Goal: Task Accomplishment & Management: Manage account settings

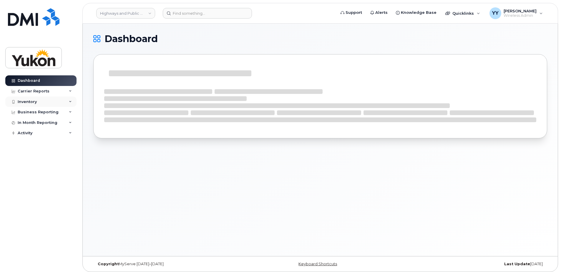
click at [57, 103] on div "Inventory" at bounding box center [40, 101] width 71 height 11
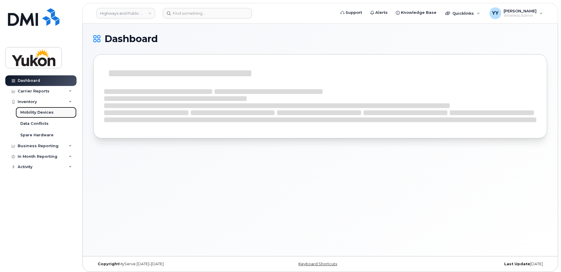
click at [37, 112] on div "Mobility Devices" at bounding box center [36, 112] width 33 height 5
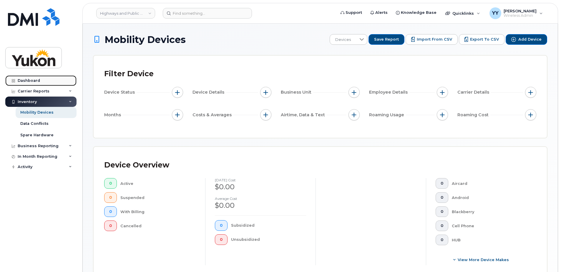
click at [35, 81] on div "Dashboard" at bounding box center [29, 80] width 22 height 5
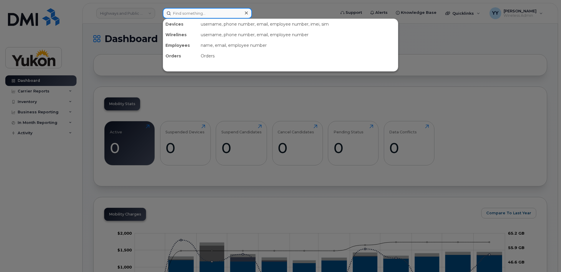
click at [201, 14] on input at bounding box center [207, 13] width 89 height 11
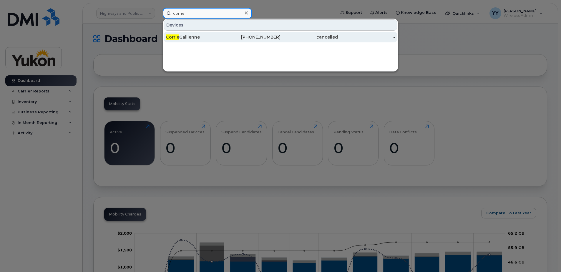
type input "corrie"
click at [213, 36] on div "Corrie Gallienne" at bounding box center [194, 37] width 57 height 6
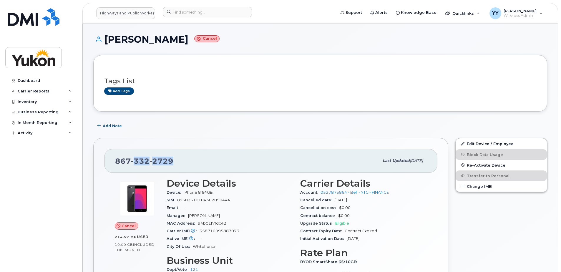
drag, startPoint x: 131, startPoint y: 162, endPoint x: 182, endPoint y: 161, distance: 50.6
click at [182, 161] on div "[PHONE_NUMBER]" at bounding box center [247, 160] width 264 height 12
click at [182, 161] on div "867 332 2729" at bounding box center [247, 160] width 264 height 12
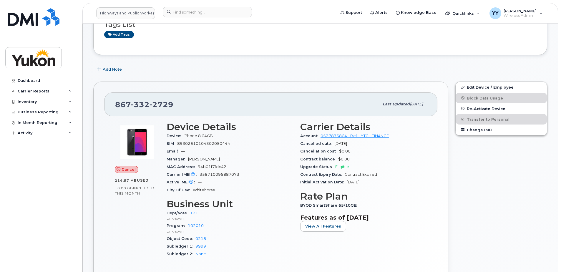
scroll to position [59, 0]
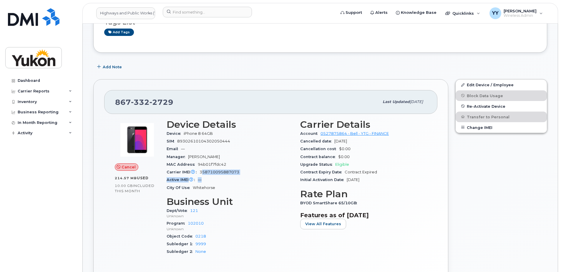
drag, startPoint x: 202, startPoint y: 172, endPoint x: 254, endPoint y: 180, distance: 53.0
click at [254, 180] on section "Device Details Device iPhone 8 64GB SIM 89302610104302050444 Email — Manager Re…" at bounding box center [230, 155] width 126 height 72
drag, startPoint x: 254, startPoint y: 180, endPoint x: 262, endPoint y: 214, distance: 35.6
click at [262, 214] on p "Unknown" at bounding box center [230, 215] width 126 height 5
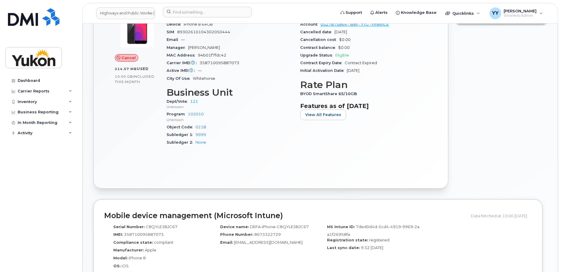
scroll to position [177, 0]
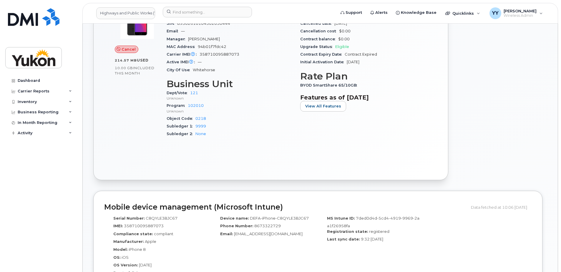
drag, startPoint x: 308, startPoint y: 80, endPoint x: 401, endPoint y: 91, distance: 93.3
click at [401, 91] on div "Carrier Details Account 0527875864 - Bell - YTG - FINANCE Cancelled date Sep 11…" at bounding box center [364, 72] width 134 height 148
drag, startPoint x: 401, startPoint y: 91, endPoint x: 464, endPoint y: 148, distance: 85.2
click at [464, 148] on div "Edit Device / Employee Block Data Usage Re-Activate Device Transfer to Personal…" at bounding box center [501, 70] width 99 height 225
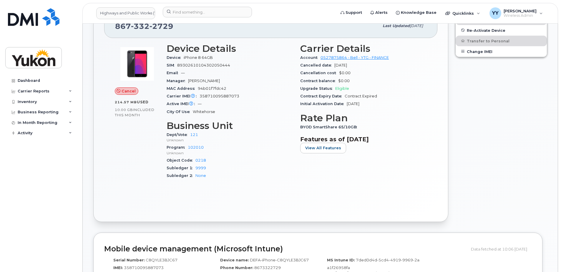
scroll to position [59, 0]
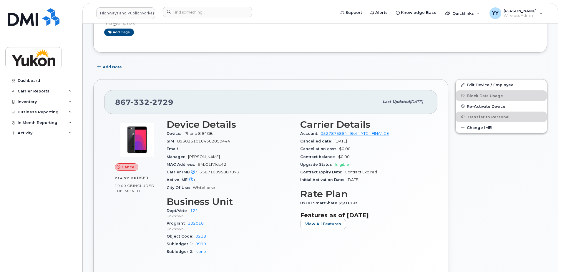
click at [124, 166] on span "Cancel" at bounding box center [128, 167] width 14 height 6
drag, startPoint x: 116, startPoint y: 177, endPoint x: 148, endPoint y: 194, distance: 36.3
click at [148, 194] on div "Cancel 214.57 MB  used 10.00 GB  included this month" at bounding box center [137, 190] width 52 height 148
drag, startPoint x: 148, startPoint y: 194, endPoint x: 131, endPoint y: 209, distance: 21.9
click at [132, 209] on div "Cancel 214.57 MB  used 10.00 GB  included this month" at bounding box center [137, 190] width 52 height 148
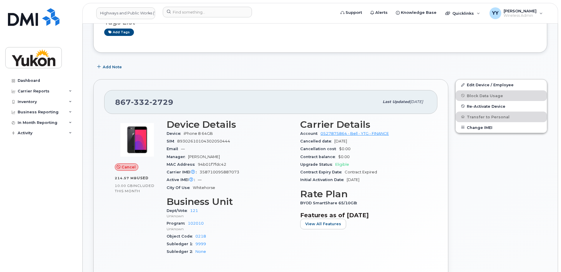
click at [126, 189] on span "included this month" at bounding box center [135, 188] width 40 height 10
drag, startPoint x: 367, startPoint y: 104, endPoint x: 434, endPoint y: 99, distance: 67.2
click at [434, 99] on div "867 332 2729 Last updated Sep 18, 2025" at bounding box center [270, 102] width 333 height 24
click at [509, 164] on div "Edit Device / Employee Block Data Usage Re-Activate Device Transfer to Personal…" at bounding box center [501, 188] width 99 height 225
click at [479, 125] on button "Change IMEI" at bounding box center [500, 127] width 91 height 11
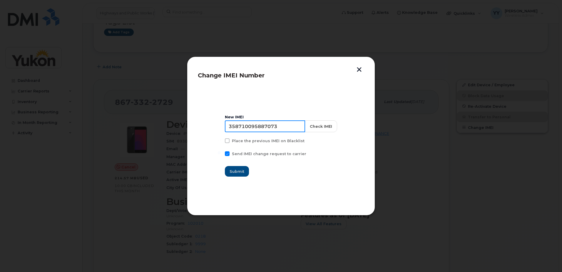
drag, startPoint x: 291, startPoint y: 128, endPoint x: 156, endPoint y: 127, distance: 134.7
click at [156, 127] on div "Change IMEI Number New IMEI 358710095887073 Check IMEI Place the previous IMEI …" at bounding box center [281, 136] width 562 height 272
drag, startPoint x: 283, startPoint y: 123, endPoint x: 292, endPoint y: 125, distance: 9.3
click at [283, 123] on input "358710095887073" at bounding box center [265, 126] width 80 height 12
drag, startPoint x: 292, startPoint y: 125, endPoint x: 113, endPoint y: 112, distance: 179.6
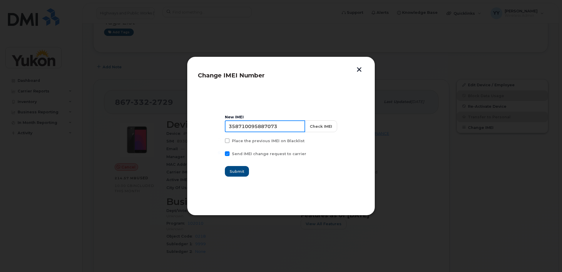
click at [113, 112] on div "Change IMEI Number New IMEI 358710095887073 Check IMEI Place the previous IMEI …" at bounding box center [281, 136] width 562 height 272
paste input "5800720870181"
type input "355800720870181"
drag, startPoint x: 239, startPoint y: 170, endPoint x: 328, endPoint y: 137, distance: 94.9
click at [325, 180] on section "New IMEI 355800720870181 Check IMEI Place the previous IMEI on Blacklist Send I…" at bounding box center [281, 146] width 167 height 118
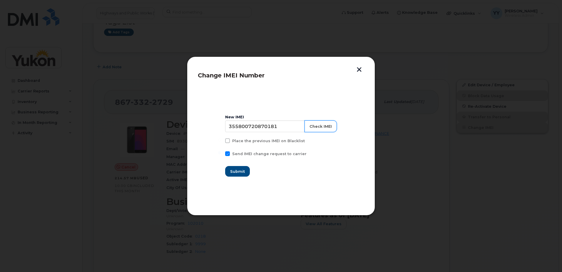
click at [326, 127] on button "Check IMEI" at bounding box center [321, 126] width 32 height 12
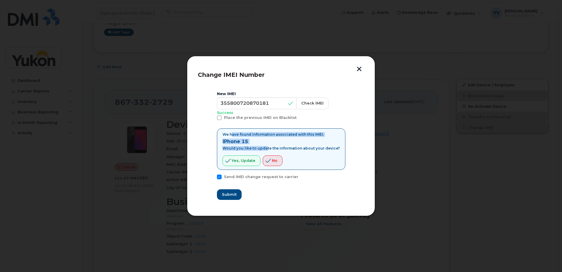
drag, startPoint x: 235, startPoint y: 133, endPoint x: 267, endPoint y: 146, distance: 34.1
click at [267, 146] on div "We have found information associated with this IMEI. iPhone 15 Would you like t…" at bounding box center [281, 149] width 117 height 34
drag, startPoint x: 267, startPoint y: 146, endPoint x: 247, endPoint y: 150, distance: 20.4
click at [247, 150] on p "Would you like to update the information about your device?" at bounding box center [281, 148] width 117 height 5
click at [244, 161] on span "Yes, update" at bounding box center [244, 161] width 24 height 6
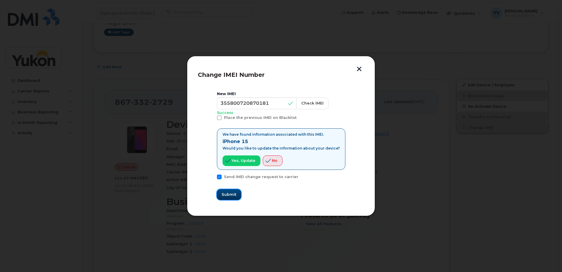
click at [232, 196] on span "Submit" at bounding box center [229, 195] width 15 height 6
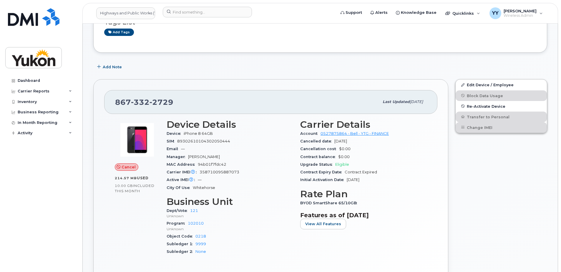
click at [251, 152] on div "Email —" at bounding box center [230, 149] width 126 height 8
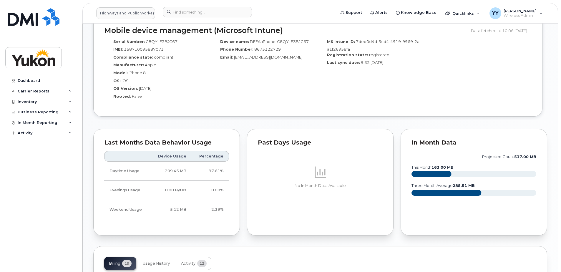
scroll to position [471, 0]
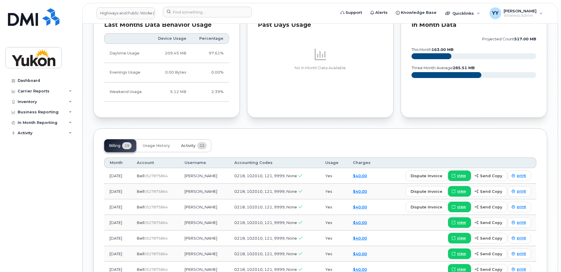
click at [194, 143] on span "Activity" at bounding box center [188, 145] width 14 height 5
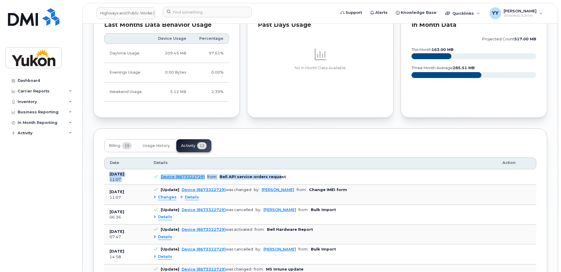
drag, startPoint x: 275, startPoint y: 176, endPoint x: 110, endPoint y: 176, distance: 165.6
click at [110, 176] on tr "Sep 22, 2025 11:07 Device (8673322729) from: Bell API service orders request" at bounding box center [320, 177] width 432 height 16
click at [356, 146] on div "Billing 19 Usage History Activity 12" at bounding box center [320, 145] width 432 height 13
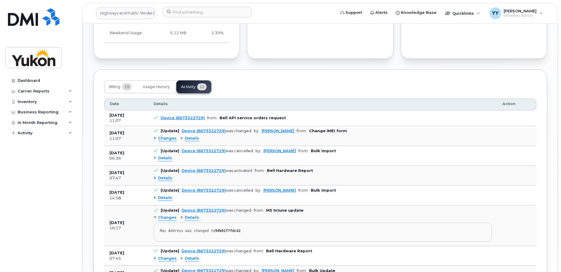
scroll to position [559, 0]
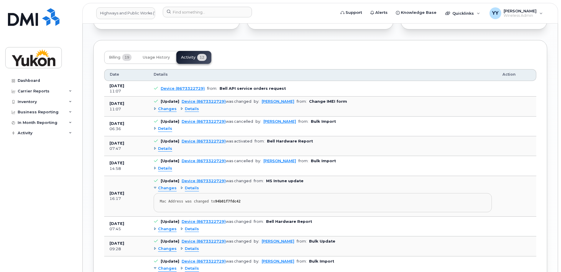
click at [160, 129] on span "Details" at bounding box center [165, 129] width 14 height 6
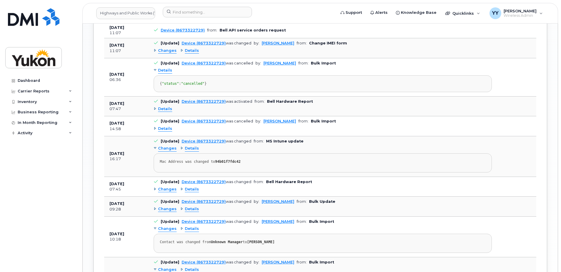
scroll to position [618, 0]
click at [166, 131] on span "Details" at bounding box center [165, 128] width 14 height 6
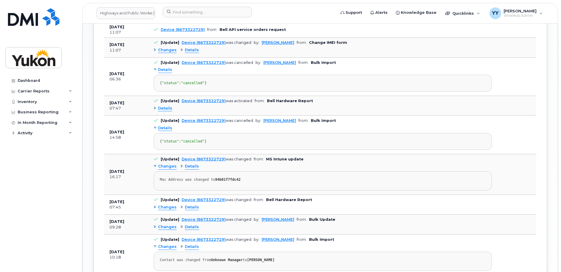
click at [166, 131] on span "Details" at bounding box center [165, 128] width 14 height 6
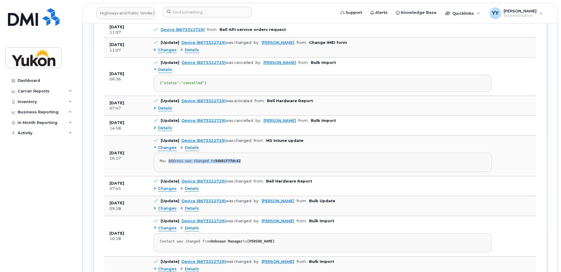
drag, startPoint x: 167, startPoint y: 169, endPoint x: 286, endPoint y: 174, distance: 119.0
click at [286, 172] on pre "Mac Address was changed to 94b01f7fdc42" at bounding box center [323, 162] width 338 height 19
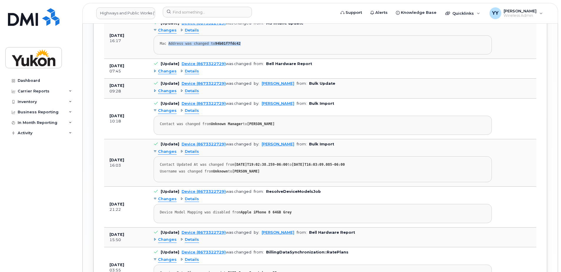
scroll to position [735, 0]
drag, startPoint x: 175, startPoint y: 173, endPoint x: 275, endPoint y: 179, distance: 100.0
click at [275, 179] on pre "Contact Updated At was changed from 2024-07-22T19:02:38.259-06:00 to 2024-07-29…" at bounding box center [323, 169] width 338 height 26
click at [275, 173] on div "Username was changed from Unknown to Corrie Gallienne" at bounding box center [323, 171] width 326 height 4
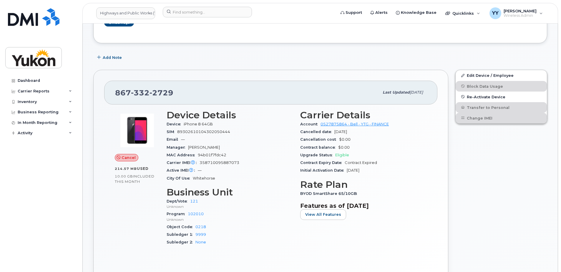
scroll to position [0, 0]
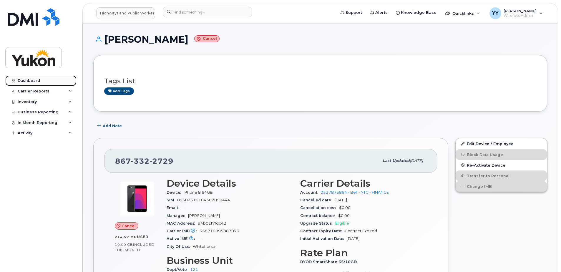
click at [48, 83] on link "Dashboard" at bounding box center [40, 80] width 71 height 11
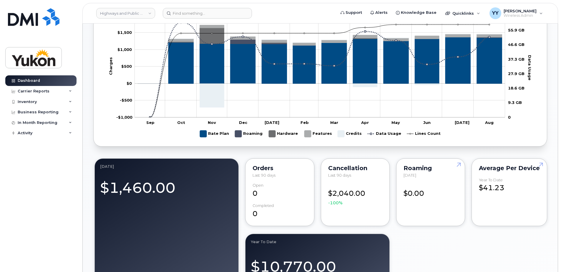
scroll to position [294, 0]
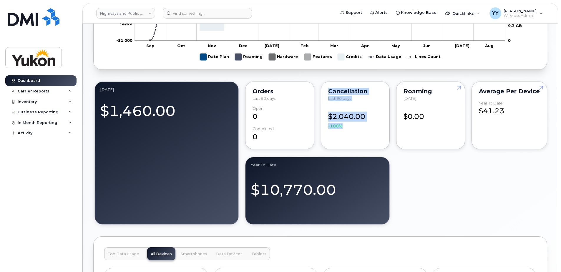
drag, startPoint x: 330, startPoint y: 90, endPoint x: 382, endPoint y: 125, distance: 62.7
click at [382, 125] on div "Cancellation Last 90 days $2,040.00 -100%" at bounding box center [355, 115] width 69 height 68
drag, startPoint x: 382, startPoint y: 125, endPoint x: 419, endPoint y: 162, distance: 52.2
click at [419, 162] on div "September 2025 $1,460.00 Orders Last 90 days Open 0 completed 0 Cancellation La…" at bounding box center [320, 152] width 454 height 145
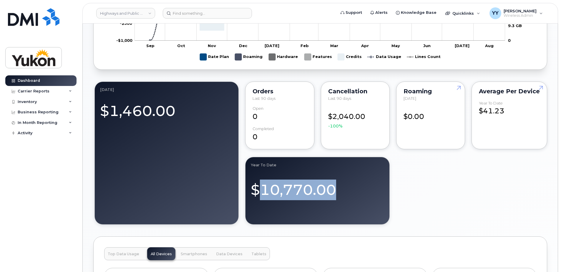
drag, startPoint x: 257, startPoint y: 185, endPoint x: 344, endPoint y: 190, distance: 86.6
click at [344, 190] on div "$10,770.00" at bounding box center [317, 187] width 133 height 26
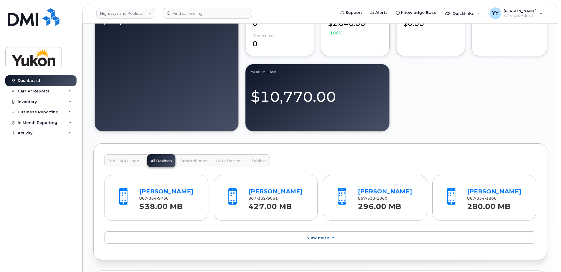
scroll to position [441, 0]
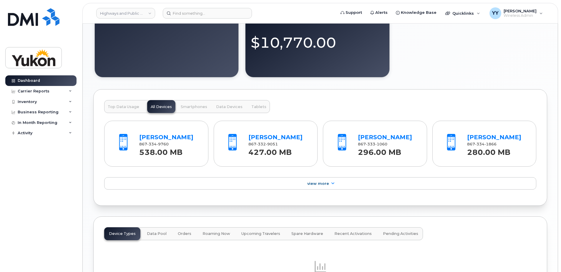
click at [186, 105] on span "Smartphones" at bounding box center [194, 106] width 26 height 5
click at [153, 106] on span "All Devices" at bounding box center [161, 106] width 21 height 5
click at [123, 106] on span "Top Data Usage" at bounding box center [123, 106] width 31 height 5
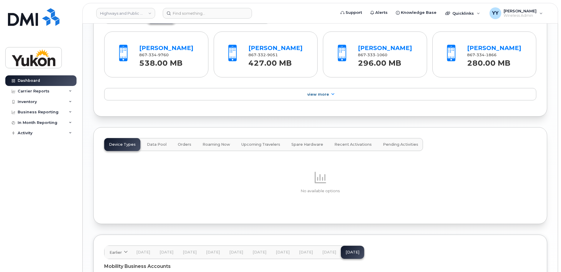
scroll to position [559, 0]
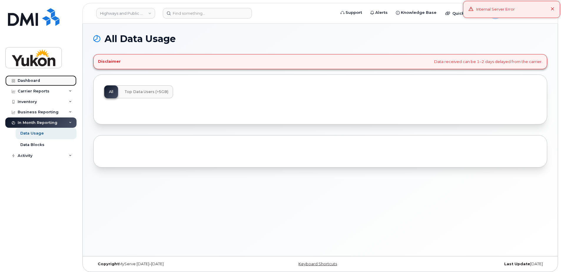
click at [26, 78] on link "Dashboard" at bounding box center [40, 80] width 71 height 11
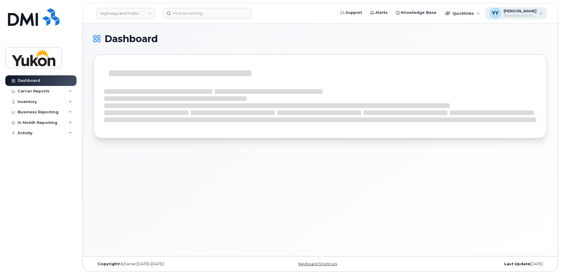
click at [523, 14] on span "Wireless Admin" at bounding box center [519, 15] width 33 height 5
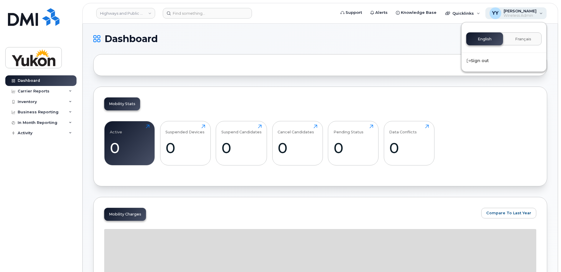
click at [523, 14] on span "Wireless Admin" at bounding box center [519, 15] width 33 height 5
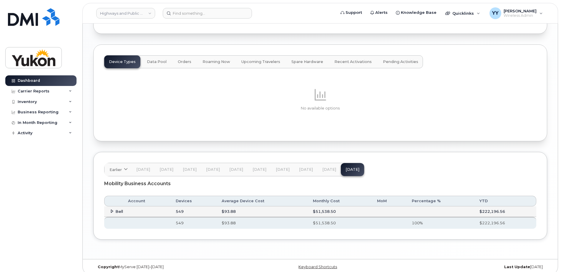
scroll to position [627, 0]
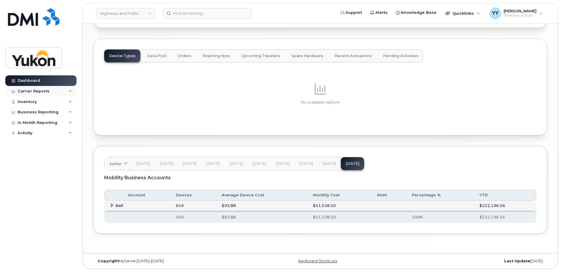
click at [69, 90] on div "Carrier Reports" at bounding box center [40, 91] width 71 height 11
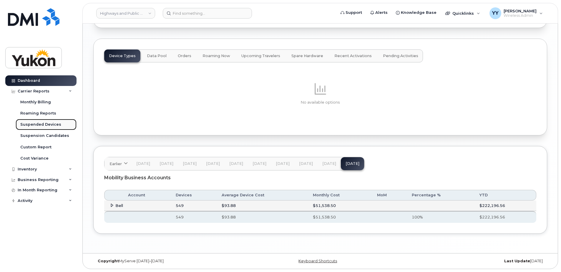
click at [41, 126] on div "Suspended Devices" at bounding box center [40, 124] width 41 height 5
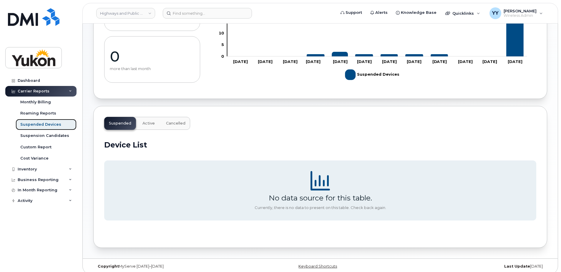
scroll to position [102, 0]
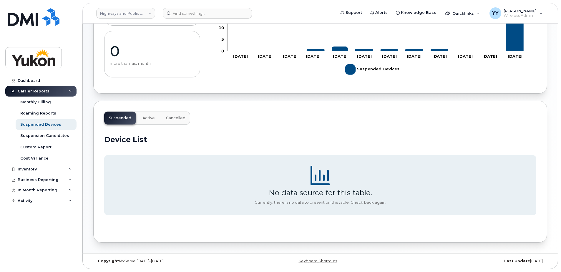
click at [141, 120] on button "Active" at bounding box center [149, 117] width 22 height 13
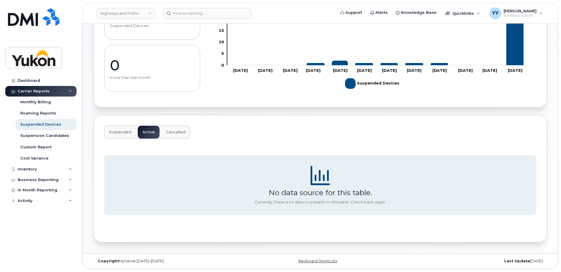
scroll to position [88, 0]
click at [172, 134] on span "Cancelled" at bounding box center [175, 132] width 19 height 5
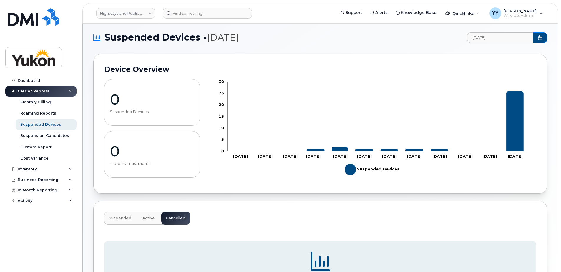
scroll to position [0, 0]
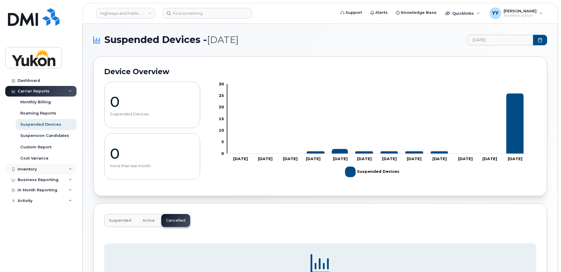
click at [37, 172] on div "Inventory" at bounding box center [40, 169] width 71 height 11
click at [51, 170] on div "Inventory" at bounding box center [40, 169] width 71 height 11
